Goal: Information Seeking & Learning: Learn about a topic

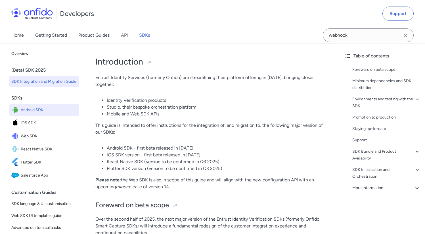
click at [45, 114] on span "Android SDK" at bounding box center [49, 110] width 56 height 8
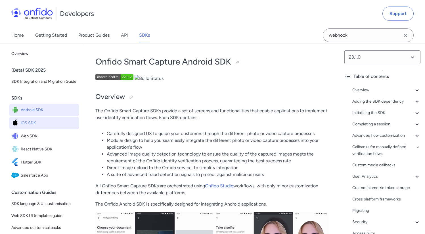
click at [41, 127] on span "iOS SDK" at bounding box center [49, 123] width 56 height 8
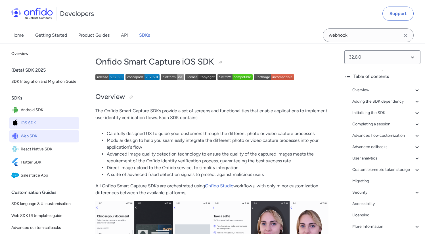
click at [40, 140] on span "Web SDK" at bounding box center [49, 136] width 56 height 8
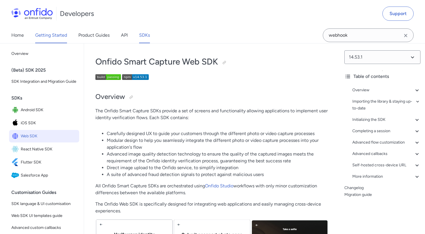
click at [54, 34] on link "Getting Started" at bounding box center [51, 35] width 32 height 16
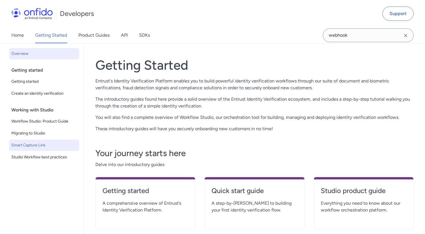
click at [39, 146] on span "Smart Capture Link" at bounding box center [44, 145] width 66 height 7
